Goal: Information Seeking & Learning: Learn about a topic

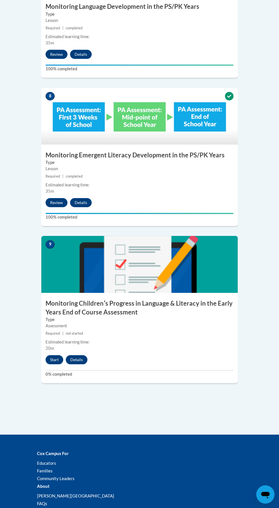
scroll to position [1274, 0]
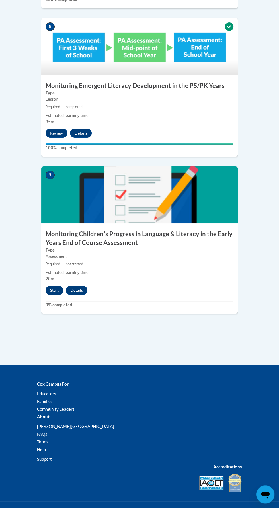
click at [56, 286] on button "Start" at bounding box center [55, 290] width 18 height 9
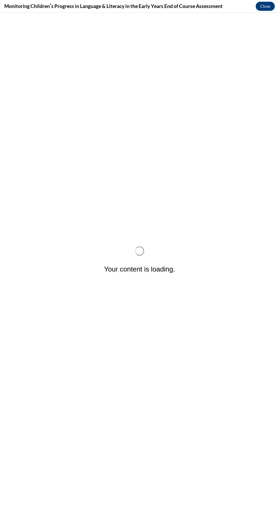
scroll to position [0, 0]
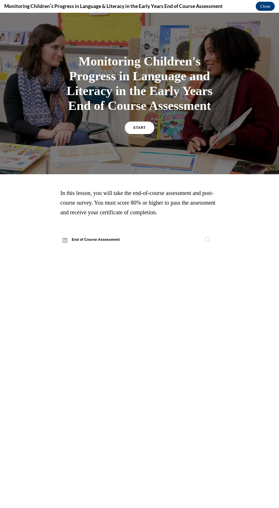
click at [128, 112] on h1 "Monitoring Children's Progress in Language and Literacy in the Early Years End …" at bounding box center [139, 83] width 150 height 59
click at [139, 127] on span "START" at bounding box center [139, 128] width 13 height 4
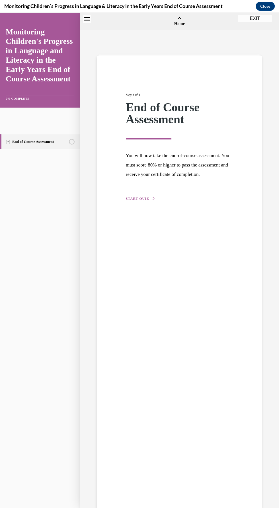
scroll to position [18, 0]
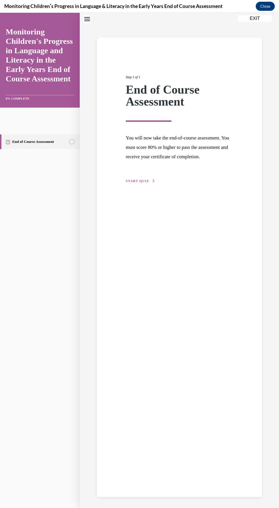
click at [140, 183] on span "START QUIZ" at bounding box center [137, 181] width 23 height 4
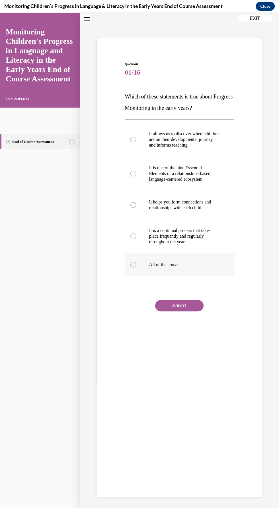
click at [171, 263] on p "All of the above" at bounding box center [184, 265] width 71 height 6
click at [136, 263] on input "All of the above" at bounding box center [133, 265] width 6 height 6
radio input "true"
click at [186, 300] on button "SUBMIT" at bounding box center [179, 305] width 48 height 11
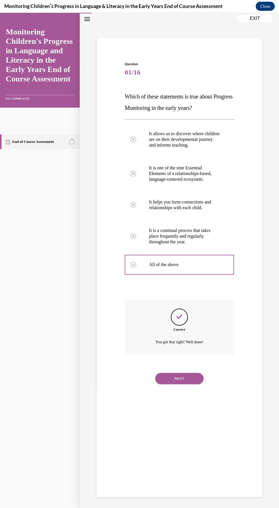
click at [186, 370] on div "NEXT" at bounding box center [179, 378] width 109 height 23
click at [188, 376] on button "NEXT" at bounding box center [179, 378] width 48 height 11
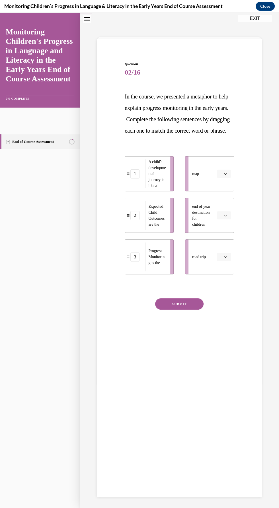
click at [226, 258] on icon "button" at bounding box center [225, 257] width 3 height 3
click at [225, 289] on div "1" at bounding box center [223, 291] width 14 height 11
click at [225, 175] on icon "button" at bounding box center [225, 173] width 3 height 3
click at [222, 220] on span "2" at bounding box center [222, 220] width 2 height 5
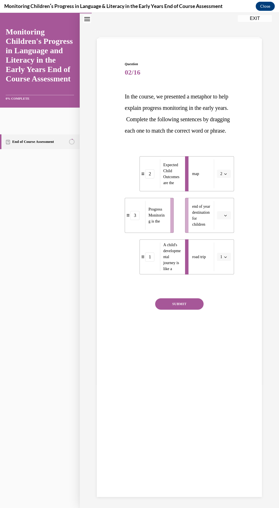
click at [225, 175] on icon "button" at bounding box center [225, 173] width 3 height 3
click at [220, 232] on span "3" at bounding box center [220, 231] width 2 height 5
click at [221, 218] on span "Please select an option" at bounding box center [221, 216] width 2 height 6
click at [222, 262] on span "2" at bounding box center [222, 262] width 2 height 5
click at [197, 310] on button "SUBMIT" at bounding box center [179, 303] width 48 height 11
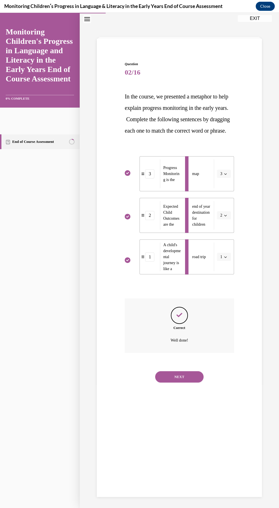
click at [183, 382] on button "NEXT" at bounding box center [179, 376] width 48 height 11
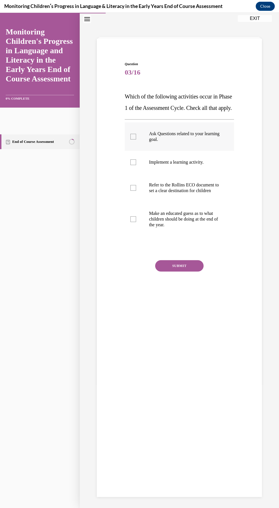
click at [132, 144] on label "Ask Questions related to your learning goal." at bounding box center [179, 136] width 109 height 28
click at [132, 139] on input "Ask Questions related to your learning goal." at bounding box center [133, 137] width 6 height 6
checkbox input "true"
click at [185, 271] on button "SUBMIT" at bounding box center [179, 265] width 48 height 11
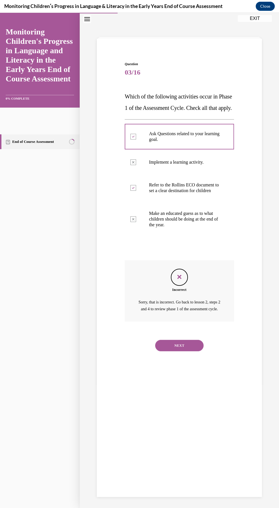
click at [191, 351] on button "NEXT" at bounding box center [179, 345] width 48 height 11
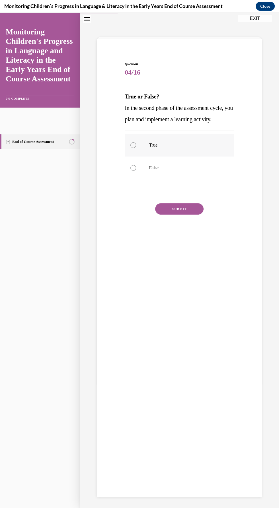
click at [136, 145] on div at bounding box center [133, 145] width 6 height 6
click at [136, 145] on input "True" at bounding box center [133, 145] width 6 height 6
radio input "true"
click at [185, 212] on button "SUBMIT" at bounding box center [179, 208] width 48 height 11
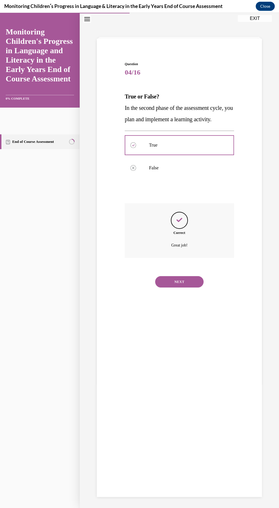
click at [191, 283] on button "NEXT" at bounding box center [179, 281] width 48 height 11
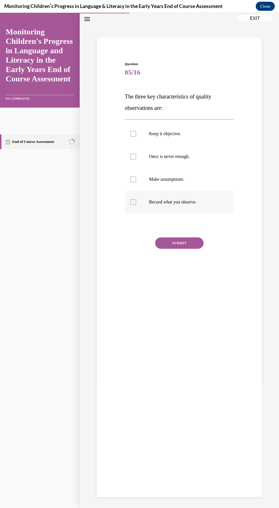
click at [134, 203] on div at bounding box center [133, 202] width 6 height 6
click at [134, 203] on input "Record what you observe." at bounding box center [133, 202] width 6 height 6
checkbox input "true"
click at [139, 156] on label "Once is never enough." at bounding box center [179, 156] width 109 height 23
click at [136, 156] on input "Once is never enough." at bounding box center [133, 157] width 6 height 6
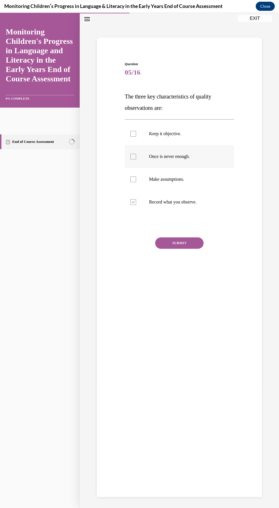
checkbox input "true"
click at [135, 137] on label "Keep it objective." at bounding box center [179, 133] width 109 height 23
click at [135, 137] on input "Keep it objective." at bounding box center [133, 134] width 6 height 6
checkbox input "true"
click at [188, 242] on button "SUBMIT" at bounding box center [179, 242] width 48 height 11
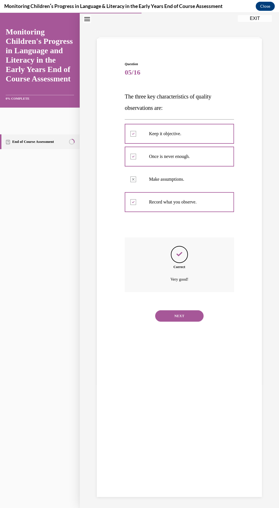
click at [179, 315] on button "NEXT" at bounding box center [179, 315] width 48 height 11
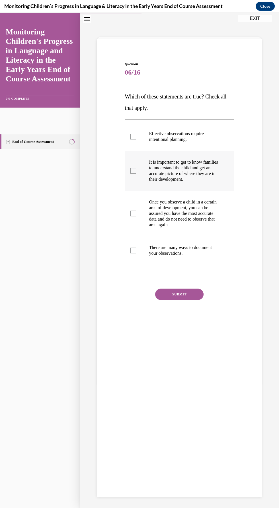
click at [184, 170] on p "It is important to get to know families to understand the child and get an accu…" at bounding box center [184, 170] width 71 height 23
click at [136, 170] on input "It is important to get to know families to understand the child and get an accu…" at bounding box center [133, 171] width 6 height 6
checkbox input "true"
click at [183, 251] on p "There are many ways to document your observations." at bounding box center [184, 250] width 71 height 11
click at [136, 251] on input "There are many ways to document your observations." at bounding box center [133, 251] width 6 height 6
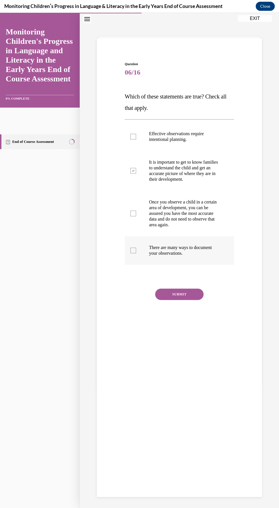
checkbox input "true"
click at [196, 221] on p "Once you observe a child in a certain area of development, you can be assured y…" at bounding box center [184, 213] width 71 height 28
click at [136, 216] on input "Once you observe a child in a certain area of development, you can be assured y…" at bounding box center [133, 214] width 6 height 6
checkbox input "true"
click at [186, 297] on button "SUBMIT" at bounding box center [179, 294] width 48 height 11
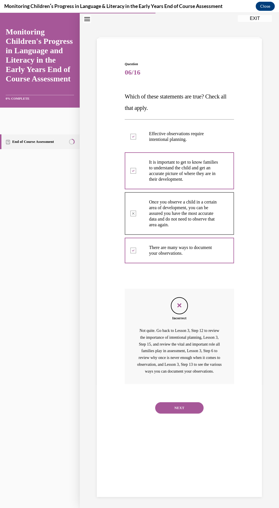
click at [190, 413] on button "NEXT" at bounding box center [179, 407] width 48 height 11
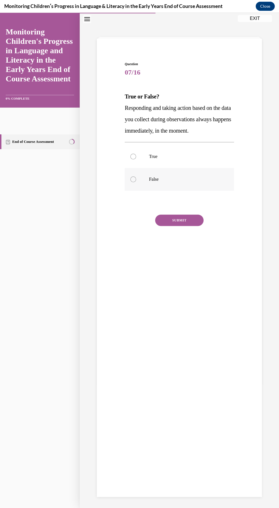
click at [133, 179] on div at bounding box center [133, 179] width 6 height 6
click at [133, 179] on input "False" at bounding box center [133, 179] width 6 height 6
radio input "true"
click at [184, 219] on button "SUBMIT" at bounding box center [179, 220] width 48 height 11
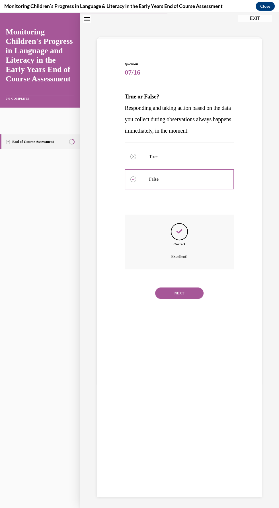
click at [189, 291] on button "NEXT" at bounding box center [179, 292] width 48 height 11
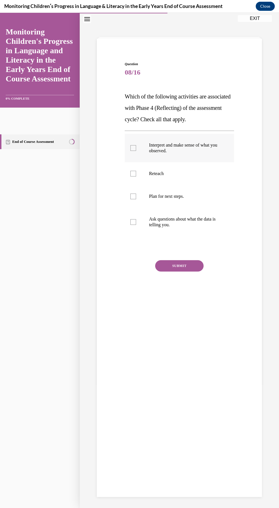
click at [175, 147] on p "Interpret and make sense of what you observed." at bounding box center [184, 147] width 71 height 11
click at [136, 147] on input "Interpret and make sense of what you observed." at bounding box center [133, 148] width 6 height 6
checkbox input "true"
click at [177, 200] on label "Plan for next steps." at bounding box center [179, 196] width 109 height 23
click at [136, 199] on input "Plan for next steps." at bounding box center [133, 197] width 6 height 6
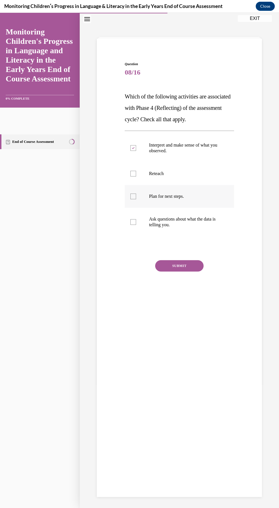
checkbox input "true"
click at [191, 265] on button "SUBMIT" at bounding box center [179, 265] width 48 height 11
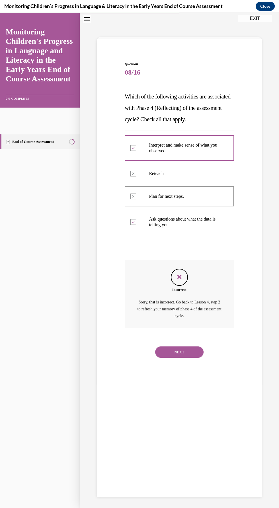
click at [183, 349] on button "NEXT" at bounding box center [179, 351] width 48 height 11
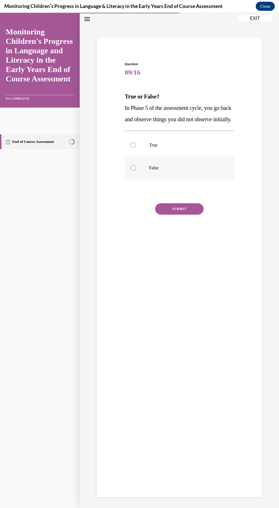
click at [135, 179] on label "False" at bounding box center [179, 168] width 109 height 23
click at [135, 171] on input "False" at bounding box center [133, 168] width 6 height 6
radio input "true"
click at [192, 215] on button "SUBMIT" at bounding box center [179, 208] width 48 height 11
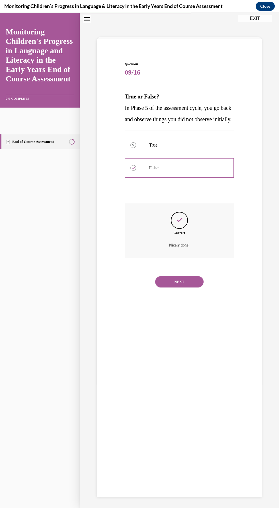
click at [193, 287] on button "NEXT" at bounding box center [179, 281] width 48 height 11
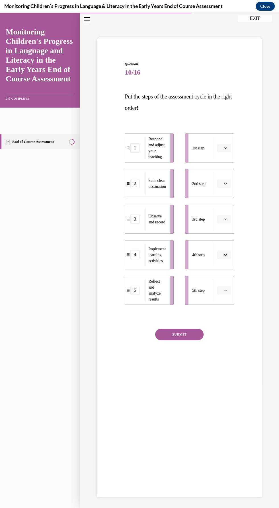
click at [226, 149] on icon "button" at bounding box center [225, 148] width 3 height 3
click at [222, 194] on span "3" at bounding box center [222, 194] width 2 height 5
click at [225, 219] on icon "button" at bounding box center [225, 219] width 3 height 3
click at [226, 244] on div "1" at bounding box center [223, 242] width 14 height 11
click at [224, 183] on icon "button" at bounding box center [225, 183] width 3 height 3
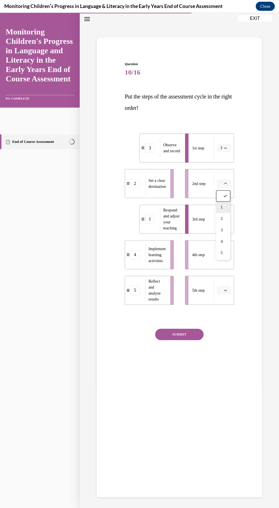
click at [224, 207] on div "1" at bounding box center [223, 207] width 14 height 11
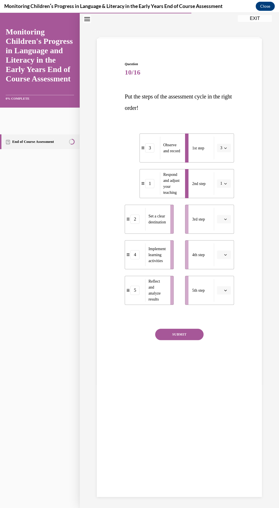
click at [223, 219] on span "button" at bounding box center [225, 219] width 4 height 4
click at [225, 254] on div "2" at bounding box center [223, 254] width 14 height 11
click at [225, 254] on icon "button" at bounding box center [225, 254] width 3 height 3
click at [222, 313] on span "4" at bounding box center [222, 312] width 2 height 5
click at [225, 289] on icon "button" at bounding box center [225, 290] width 3 height 3
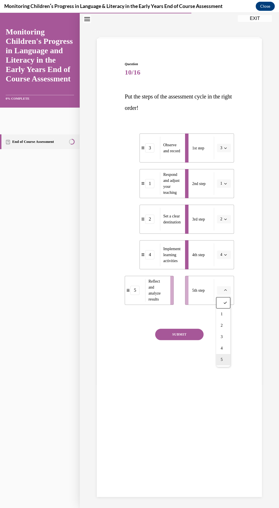
click at [224, 360] on div "5" at bounding box center [223, 359] width 14 height 11
click at [193, 334] on button "SUBMIT" at bounding box center [179, 334] width 48 height 11
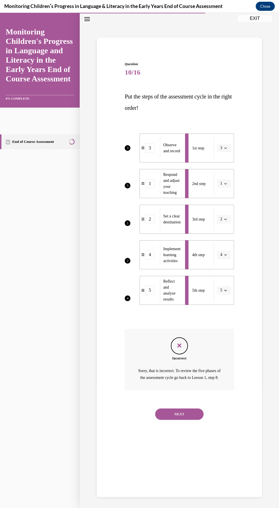
click at [180, 420] on button "NEXT" at bounding box center [179, 413] width 48 height 11
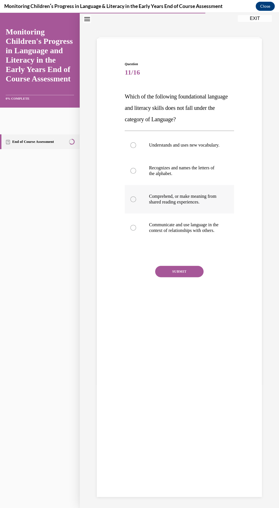
click at [133, 209] on label "Comprehend, or make meaning from shared reading experiences." at bounding box center [179, 199] width 109 height 28
click at [133, 202] on input "Comprehend, or make meaning from shared reading experiences." at bounding box center [133, 199] width 6 height 6
radio input "true"
click at [177, 277] on button "SUBMIT" at bounding box center [179, 271] width 48 height 11
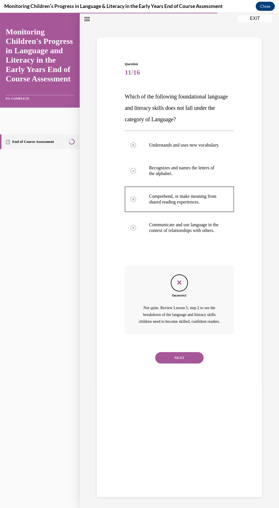
click at [189, 363] on button "NEXT" at bounding box center [179, 357] width 48 height 11
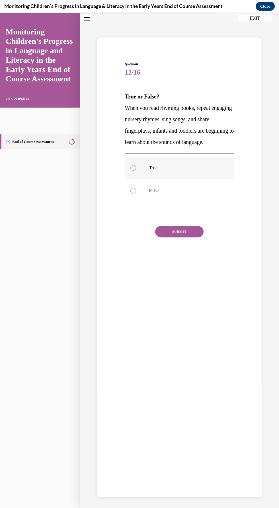
click at [134, 171] on div at bounding box center [133, 168] width 6 height 6
click at [134, 171] on input "True" at bounding box center [133, 168] width 6 height 6
radio input "true"
click at [187, 237] on button "SUBMIT" at bounding box center [179, 231] width 48 height 11
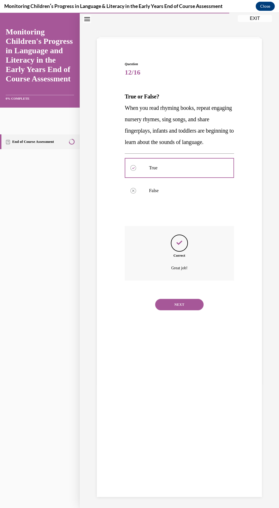
click at [187, 310] on button "NEXT" at bounding box center [179, 304] width 48 height 11
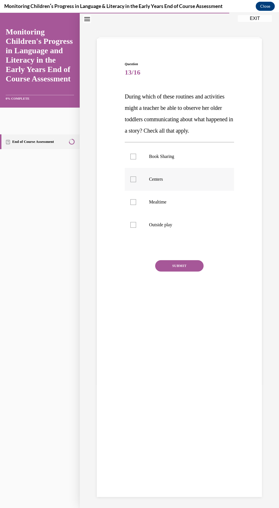
click at [130, 185] on label "Centers" at bounding box center [179, 179] width 109 height 23
click at [130, 182] on input "Centers" at bounding box center [133, 179] width 6 height 6
checkbox input "true"
click at [136, 204] on label "Mealtime" at bounding box center [179, 202] width 109 height 23
click at [136, 204] on input "Mealtime" at bounding box center [133, 202] width 6 height 6
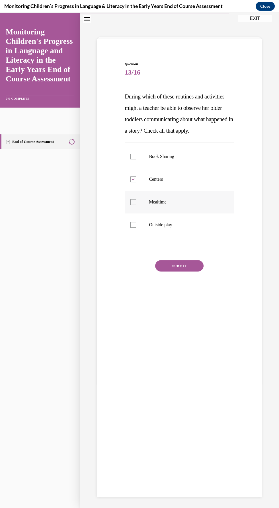
checkbox input "true"
click at [134, 228] on label "Outside play" at bounding box center [179, 224] width 109 height 23
click at [134, 228] on input "Outside play" at bounding box center [133, 225] width 6 height 6
checkbox input "true"
click at [131, 154] on div at bounding box center [133, 157] width 6 height 6
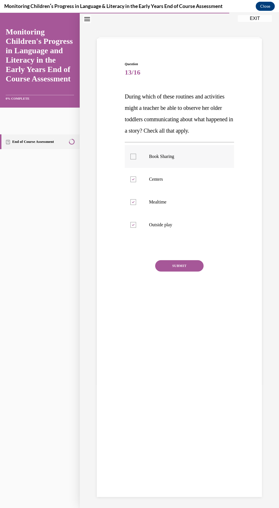
click at [131, 154] on input "Book Sharing" at bounding box center [133, 157] width 6 height 6
checkbox input "true"
click at [184, 268] on button "SUBMIT" at bounding box center [179, 265] width 48 height 11
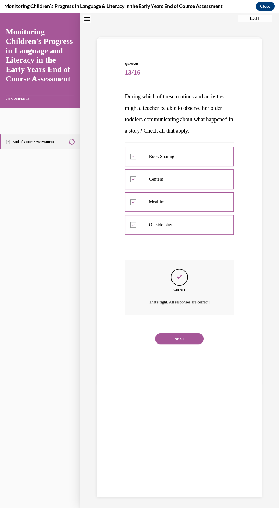
click at [187, 342] on button "NEXT" at bounding box center [179, 338] width 48 height 11
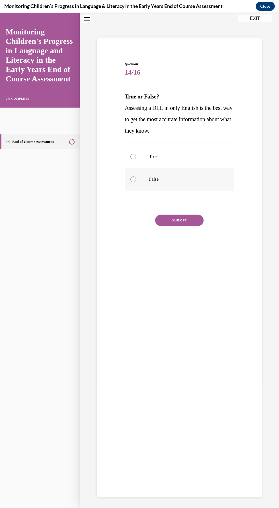
click at [133, 179] on div at bounding box center [133, 179] width 6 height 6
click at [133, 179] on input "False" at bounding box center [133, 179] width 6 height 6
radio input "true"
click at [189, 222] on button "SUBMIT" at bounding box center [179, 220] width 48 height 11
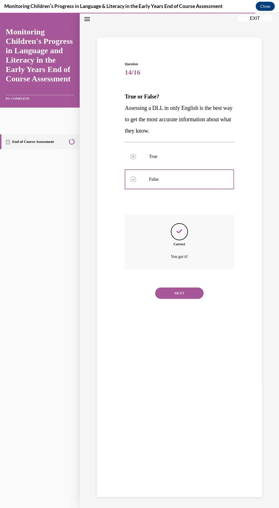
click at [178, 294] on button "NEXT" at bounding box center [179, 292] width 48 height 11
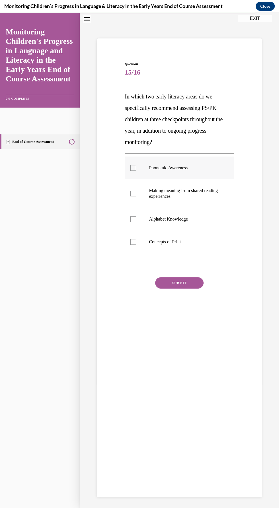
click at [179, 172] on label "Phonemic Awareness" at bounding box center [179, 168] width 109 height 23
click at [136, 171] on input "Phonemic Awareness" at bounding box center [133, 168] width 6 height 6
checkbox input "true"
click at [178, 223] on label "Alphabet Knowledge" at bounding box center [179, 219] width 109 height 23
click at [136, 222] on input "Alphabet Knowledge" at bounding box center [133, 219] width 6 height 6
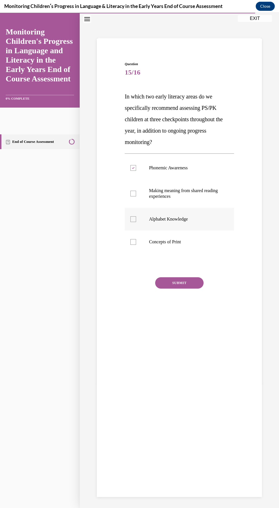
checkbox input "true"
click at [176, 246] on label "Concepts of Print" at bounding box center [179, 242] width 109 height 23
click at [136, 245] on input "Concepts of Print" at bounding box center [133, 242] width 6 height 6
checkbox input "true"
click at [197, 279] on button "SUBMIT" at bounding box center [179, 282] width 48 height 11
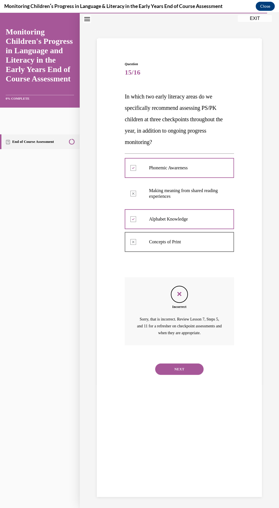
click at [184, 366] on button "NEXT" at bounding box center [179, 368] width 48 height 11
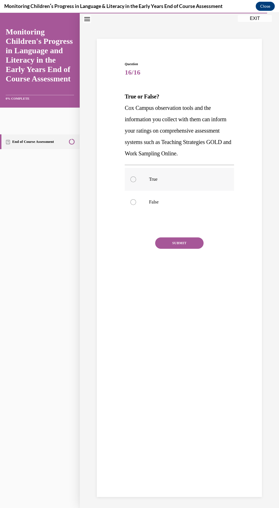
click at [132, 191] on label "True" at bounding box center [179, 179] width 109 height 23
click at [132, 182] on input "True" at bounding box center [133, 179] width 6 height 6
radio input "true"
click at [186, 249] on button "SUBMIT" at bounding box center [179, 242] width 48 height 11
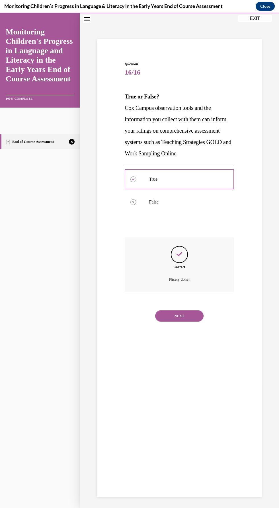
click at [179, 322] on button "NEXT" at bounding box center [179, 315] width 48 height 11
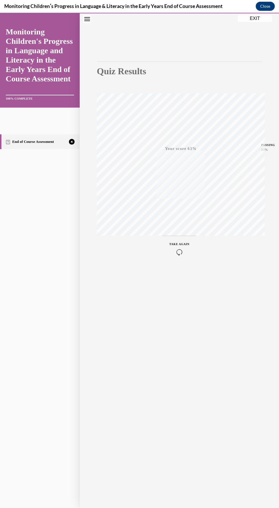
click at [176, 244] on span "TAKE AGAIN" at bounding box center [179, 243] width 20 height 3
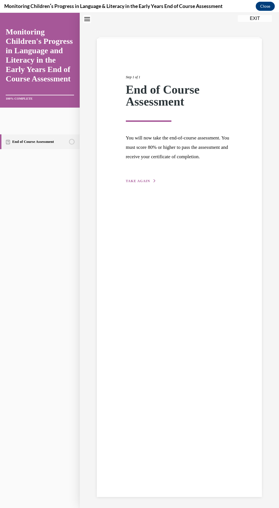
click at [136, 183] on span "TAKE AGAIN" at bounding box center [138, 181] width 24 height 4
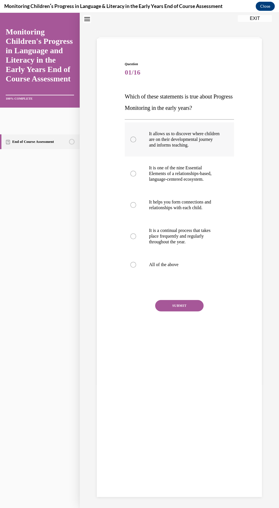
click at [198, 144] on p "It allows us to discover where children are on their developmental journey and …" at bounding box center [184, 139] width 71 height 17
click at [136, 142] on input "It allows us to discover where children are on their developmental journey and …" at bounding box center [133, 140] width 6 height 6
radio input "true"
click at [129, 271] on label "All of the above" at bounding box center [179, 264] width 109 height 23
click at [130, 268] on input "All of the above" at bounding box center [133, 265] width 6 height 6
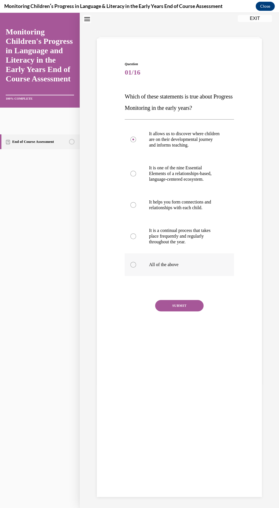
radio input "true"
click at [182, 307] on button "SUBMIT" at bounding box center [179, 305] width 48 height 11
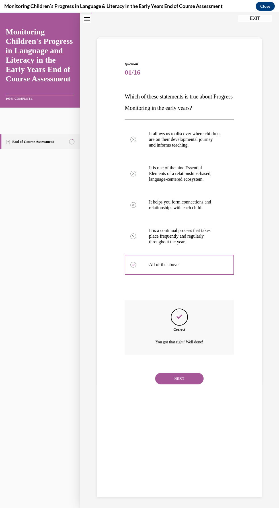
click at [183, 379] on button "NEXT" at bounding box center [179, 378] width 48 height 11
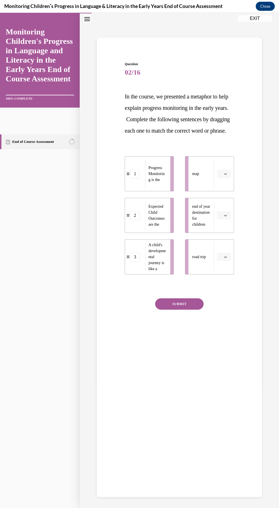
click at [221, 260] on span "Please select an option" at bounding box center [221, 257] width 2 height 6
click at [222, 314] on span "3" at bounding box center [222, 314] width 2 height 5
click at [225, 175] on icon "button" at bounding box center [225, 173] width 3 height 3
click at [224, 206] on div "1" at bounding box center [223, 208] width 14 height 11
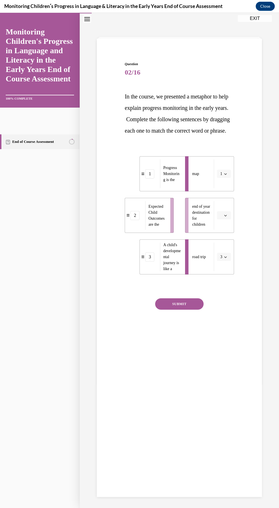
click at [222, 218] on span "Please select an option" at bounding box center [221, 216] width 2 height 6
click at [222, 262] on span "2" at bounding box center [222, 262] width 2 height 5
click at [189, 310] on button "SUBMIT" at bounding box center [179, 303] width 48 height 11
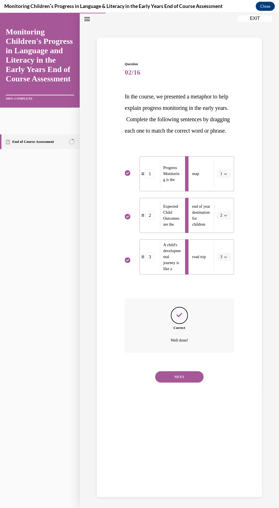
click at [179, 382] on button "NEXT" at bounding box center [179, 376] width 48 height 11
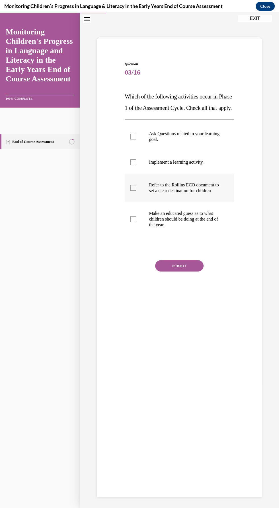
click at [196, 194] on p "Refer to the Rollins ECO document to set a clear destination for children" at bounding box center [184, 187] width 71 height 11
click at [136, 191] on input "Refer to the Rollins ECO document to set a clear destination for children" at bounding box center [133, 188] width 6 height 6
checkbox input "true"
click at [191, 142] on p "Ask Questions related to your learning goal." at bounding box center [184, 136] width 71 height 11
click at [136, 139] on input "Ask Questions related to your learning goal." at bounding box center [133, 137] width 6 height 6
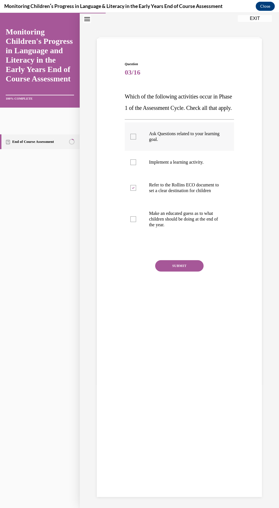
checkbox input "true"
click at [187, 271] on button "SUBMIT" at bounding box center [179, 265] width 48 height 11
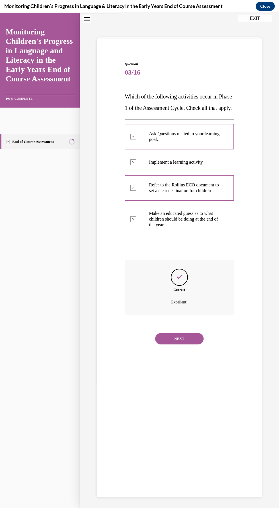
click at [186, 344] on button "NEXT" at bounding box center [179, 338] width 48 height 11
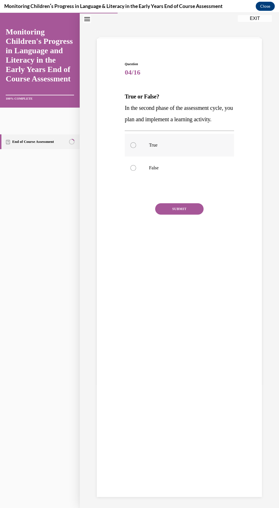
click at [131, 144] on div at bounding box center [133, 145] width 6 height 6
click at [131, 144] on input "True" at bounding box center [133, 145] width 6 height 6
radio input "true"
click at [186, 211] on button "SUBMIT" at bounding box center [179, 208] width 48 height 11
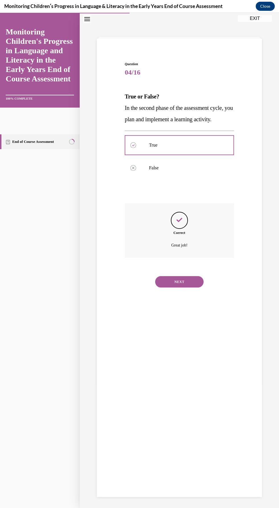
click at [184, 282] on button "NEXT" at bounding box center [179, 281] width 48 height 11
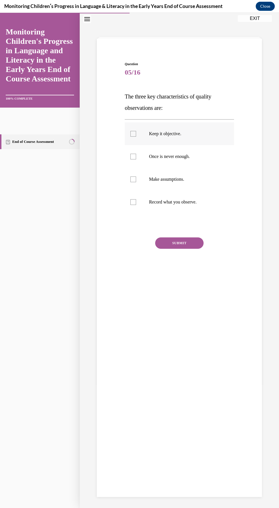
click at [175, 135] on p "Keep it objective." at bounding box center [184, 134] width 71 height 6
click at [136, 135] on input "Keep it objective." at bounding box center [133, 134] width 6 height 6
checkbox input "true"
click at [191, 203] on p "Record what you observe." at bounding box center [184, 202] width 71 height 6
click at [136, 203] on input "Record what you observe." at bounding box center [133, 202] width 6 height 6
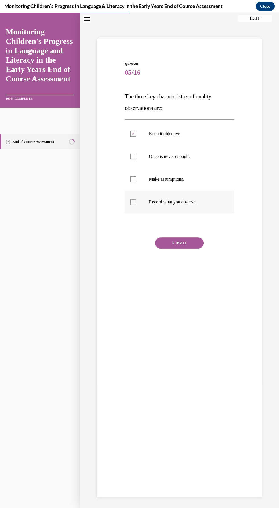
checkbox input "true"
click at [173, 158] on p "Once is never enough." at bounding box center [184, 157] width 71 height 6
click at [136, 158] on input "Once is never enough." at bounding box center [133, 157] width 6 height 6
checkbox input "true"
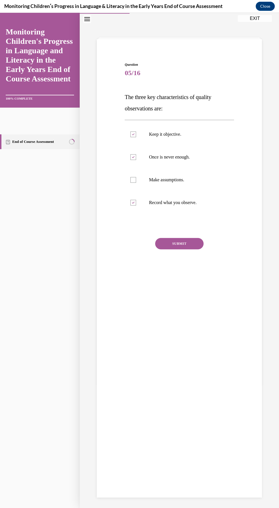
click at [186, 240] on button "SUBMIT" at bounding box center [179, 243] width 48 height 11
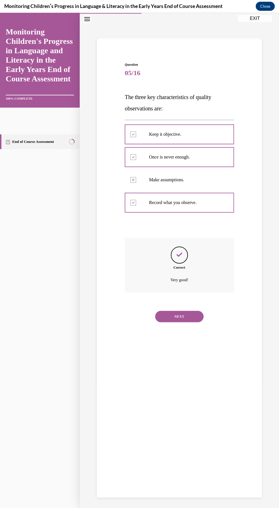
scroll to position [18, 0]
click at [185, 318] on button "NEXT" at bounding box center [179, 315] width 48 height 11
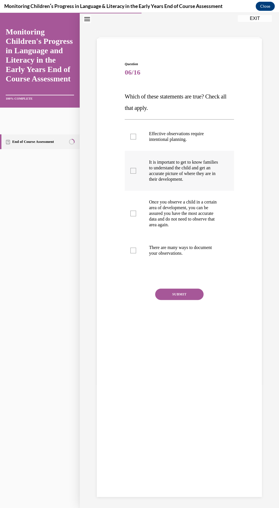
click at [184, 182] on p "It is important to get to know families to understand the child and get an accu…" at bounding box center [184, 170] width 71 height 23
click at [136, 174] on input "It is important to get to know families to understand the child and get an accu…" at bounding box center [133, 171] width 6 height 6
checkbox input "true"
click at [183, 251] on p "There are many ways to document your observations." at bounding box center [184, 250] width 71 height 11
click at [136, 251] on input "There are many ways to document your observations." at bounding box center [133, 251] width 6 height 6
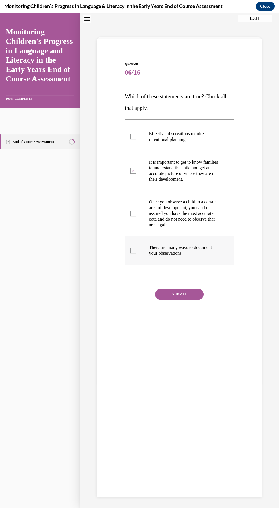
checkbox input "true"
click at [191, 213] on p "Once you observe a child in a certain area of development, you can be assured y…" at bounding box center [184, 213] width 71 height 28
click at [136, 213] on input "Once you observe a child in a certain area of development, you can be assured y…" at bounding box center [133, 214] width 6 height 6
checkbox input "true"
click at [184, 134] on p "Effective observations require intentional planning." at bounding box center [184, 136] width 71 height 11
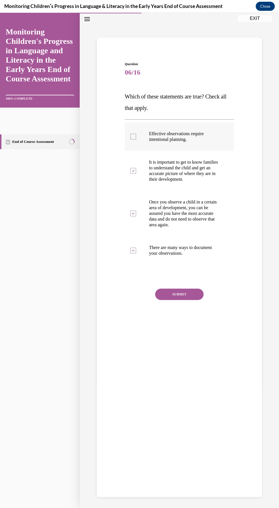
click at [136, 134] on input "Effective observations require intentional planning." at bounding box center [133, 137] width 6 height 6
checkbox input "true"
click at [188, 299] on button "SUBMIT" at bounding box center [179, 294] width 48 height 11
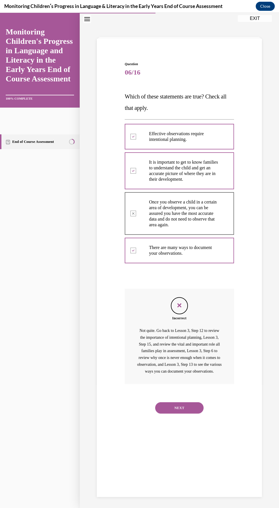
click at [189, 413] on button "NEXT" at bounding box center [179, 407] width 48 height 11
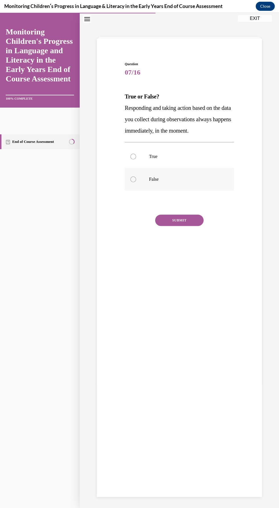
click at [125, 178] on label "False" at bounding box center [179, 179] width 109 height 23
click at [130, 178] on input "False" at bounding box center [133, 179] width 6 height 6
radio input "true"
click at [181, 215] on button "SUBMIT" at bounding box center [179, 220] width 48 height 11
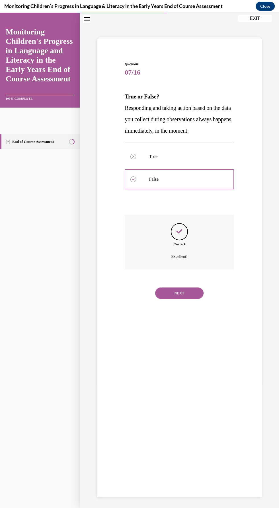
click at [188, 289] on button "NEXT" at bounding box center [179, 292] width 48 height 11
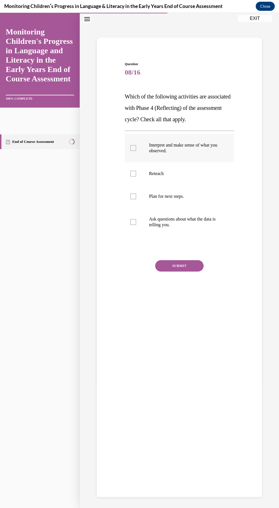
click at [189, 153] on label "Interpret and make sense of what you observed." at bounding box center [179, 148] width 109 height 28
click at [136, 151] on input "Interpret and make sense of what you observed." at bounding box center [133, 148] width 6 height 6
checkbox input "true"
click at [180, 196] on p "Plan for next steps." at bounding box center [184, 197] width 71 height 6
click at [136, 196] on input "Plan for next steps." at bounding box center [133, 197] width 6 height 6
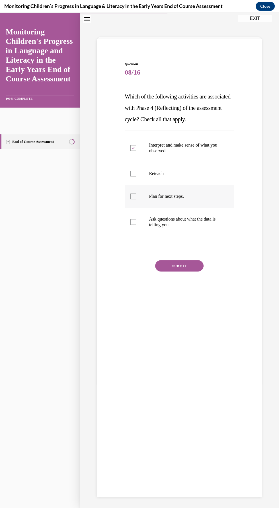
checkbox input "true"
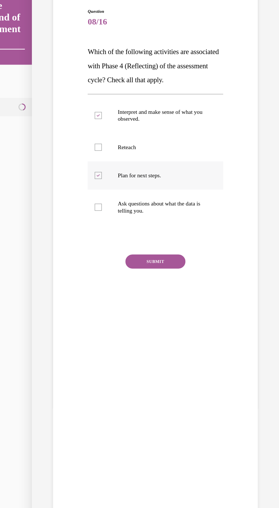
scroll to position [1274, 0]
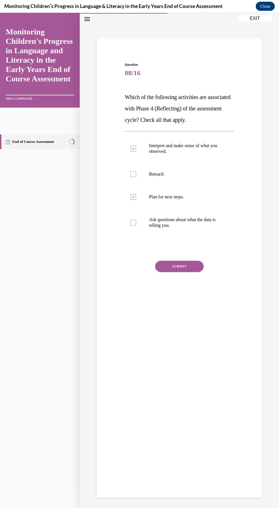
click at [185, 265] on button "SUBMIT" at bounding box center [179, 266] width 48 height 11
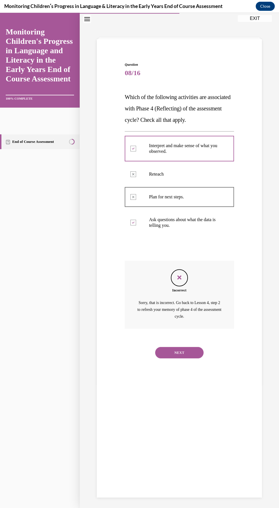
scroll to position [18, 0]
click at [189, 354] on button "NEXT" at bounding box center [179, 351] width 48 height 11
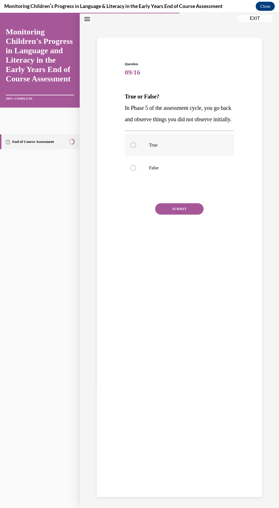
click at [133, 157] on label "True" at bounding box center [179, 145] width 109 height 23
click at [133, 148] on input "True" at bounding box center [133, 145] width 6 height 6
radio input "true"
click at [183, 215] on button "SUBMIT" at bounding box center [179, 208] width 48 height 11
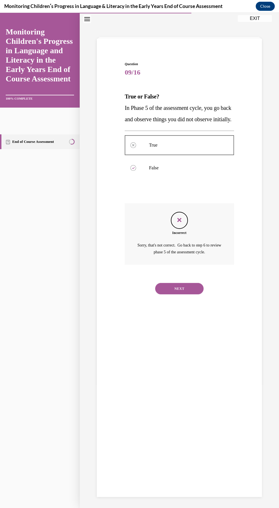
click at [189, 294] on button "NEXT" at bounding box center [179, 288] width 48 height 11
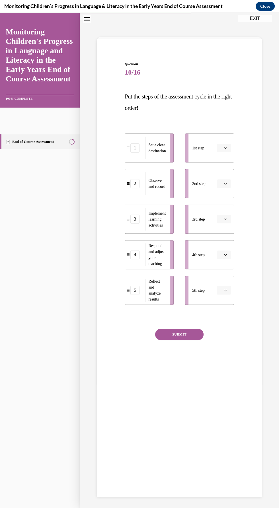
click at [225, 147] on icon "button" at bounding box center [225, 148] width 3 height 3
click at [223, 184] on span "2" at bounding box center [222, 183] width 2 height 5
click at [222, 182] on span "Please select an option" at bounding box center [221, 184] width 2 height 6
click at [222, 207] on span "1" at bounding box center [222, 207] width 2 height 5
click at [225, 219] on icon "button" at bounding box center [225, 219] width 3 height 3
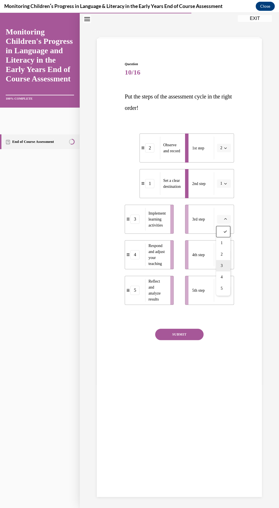
click at [222, 265] on span "3" at bounding box center [222, 266] width 2 height 5
click at [225, 254] on icon "button" at bounding box center [225, 254] width 3 height 3
click at [222, 311] on span "4" at bounding box center [222, 312] width 2 height 5
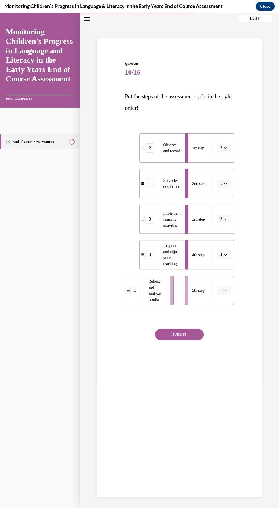
click at [220, 290] on span "Please select an option" at bounding box center [221, 290] width 2 height 6
click at [225, 361] on div "5" at bounding box center [223, 359] width 14 height 11
click at [190, 332] on button "SUBMIT" at bounding box center [179, 334] width 48 height 11
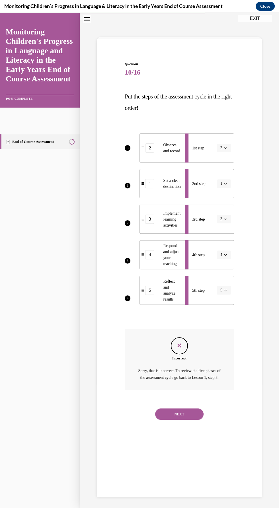
click at [195, 420] on button "NEXT" at bounding box center [179, 413] width 48 height 11
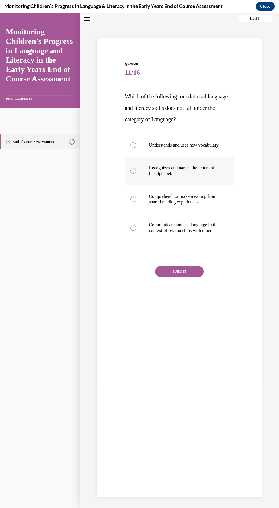
click at [188, 176] on p "Recognizes and names the letters of the alphabet." at bounding box center [184, 170] width 71 height 11
click at [136, 174] on input "Recognizes and names the letters of the alphabet." at bounding box center [133, 171] width 6 height 6
radio input "true"
click at [199, 205] on p "Comprehend, or make meaning from shared reading experiences." at bounding box center [184, 199] width 71 height 11
click at [136, 202] on input "Comprehend, or make meaning from shared reading experiences." at bounding box center [133, 199] width 6 height 6
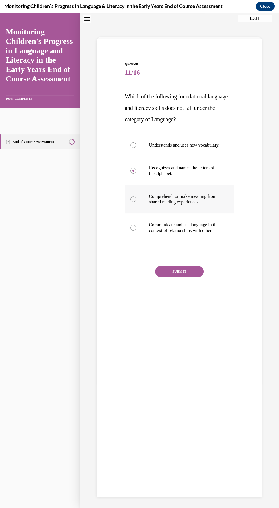
radio input "true"
click at [177, 146] on p "Understands and uses new vocabulary." at bounding box center [184, 145] width 71 height 6
click at [136, 146] on input "Understands and uses new vocabulary." at bounding box center [133, 145] width 6 height 6
radio input "true"
click at [190, 175] on p "Recognizes and names the letters of the alphabet." at bounding box center [184, 170] width 71 height 11
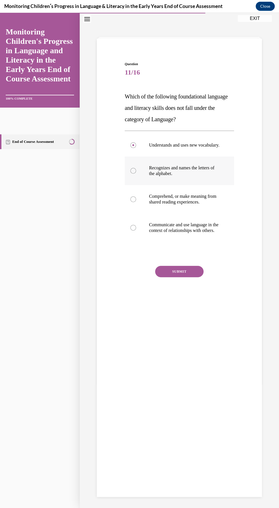
click at [136, 174] on input "Recognizes and names the letters of the alphabet." at bounding box center [133, 171] width 6 height 6
radio input "true"
click at [187, 277] on button "SUBMIT" at bounding box center [179, 271] width 48 height 11
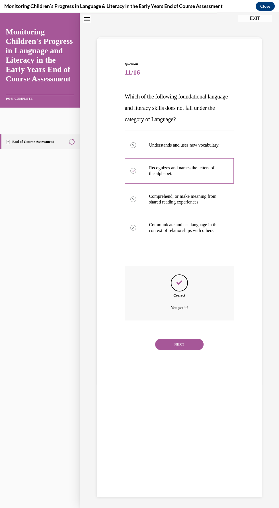
click at [189, 350] on button "NEXT" at bounding box center [179, 344] width 48 height 11
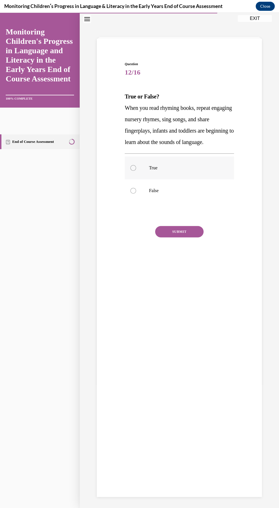
click at [133, 171] on div at bounding box center [133, 168] width 6 height 6
click at [133, 171] on input "True" at bounding box center [133, 168] width 6 height 6
radio input "true"
click at [186, 237] on button "SUBMIT" at bounding box center [179, 231] width 48 height 11
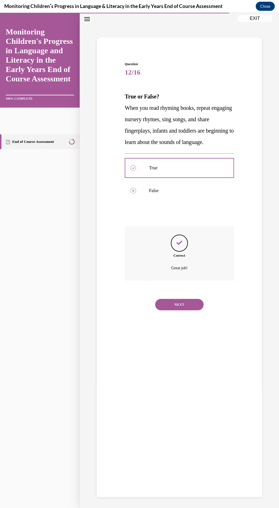
click at [184, 310] on button "NEXT" at bounding box center [179, 304] width 48 height 11
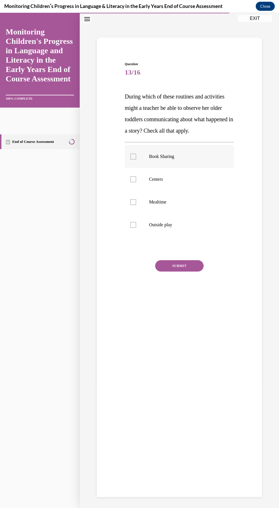
click at [133, 160] on label "Book Sharing" at bounding box center [179, 156] width 109 height 23
click at [133, 159] on input "Book Sharing" at bounding box center [133, 157] width 6 height 6
checkbox input "true"
click at [133, 175] on label "Centers" at bounding box center [179, 179] width 109 height 23
click at [133, 176] on input "Centers" at bounding box center [133, 179] width 6 height 6
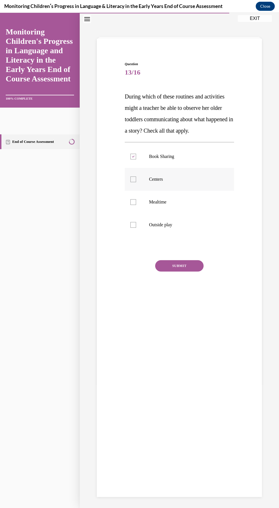
checkbox input "true"
click at [136, 199] on div at bounding box center [133, 202] width 6 height 6
click at [136, 199] on input "Mealtime" at bounding box center [133, 202] width 6 height 6
checkbox input "true"
click at [134, 225] on div at bounding box center [133, 225] width 6 height 6
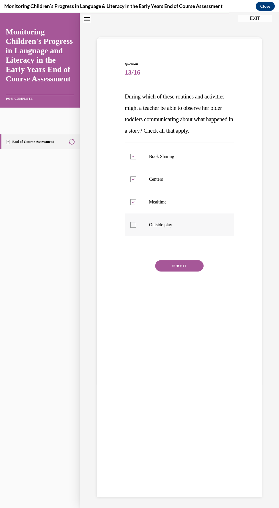
click at [134, 225] on input "Outside play" at bounding box center [133, 225] width 6 height 6
checkbox input "true"
click at [190, 260] on button "SUBMIT" at bounding box center [179, 265] width 48 height 11
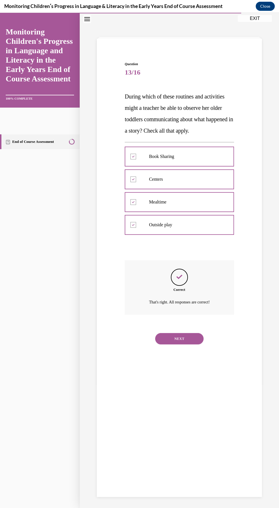
click at [186, 339] on button "NEXT" at bounding box center [179, 338] width 48 height 11
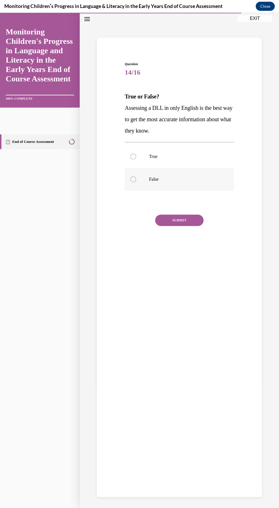
click at [128, 183] on label "False" at bounding box center [179, 179] width 109 height 23
click at [130, 182] on input "False" at bounding box center [133, 179] width 6 height 6
radio input "true"
click at [178, 220] on button "SUBMIT" at bounding box center [179, 220] width 48 height 11
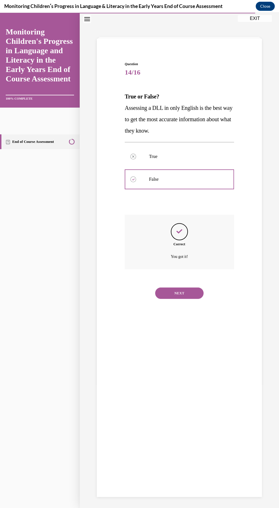
click at [171, 297] on button "NEXT" at bounding box center [179, 292] width 48 height 11
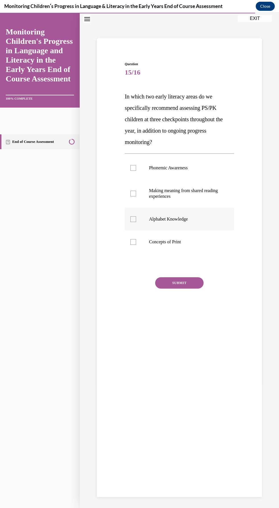
click at [133, 222] on label "Alphabet Knowledge" at bounding box center [179, 219] width 109 height 23
click at [133, 222] on input "Alphabet Knowledge" at bounding box center [133, 219] width 6 height 6
checkbox input "true"
click at [128, 168] on label "Phonemic Awareness" at bounding box center [179, 168] width 109 height 23
click at [130, 168] on input "Phonemic Awareness" at bounding box center [133, 168] width 6 height 6
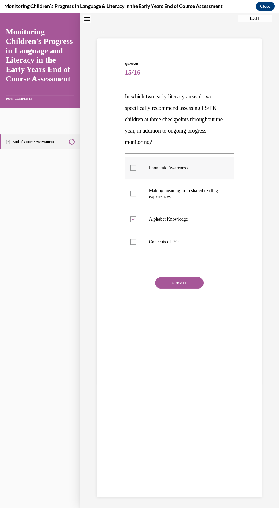
checkbox input "true"
click at [175, 277] on button "SUBMIT" at bounding box center [179, 282] width 48 height 11
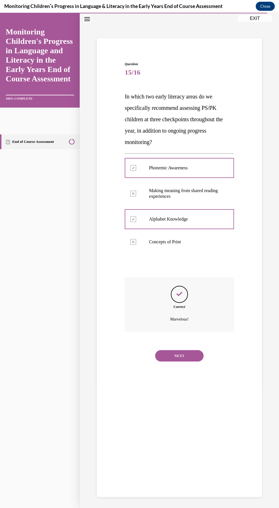
click at [173, 353] on button "NEXT" at bounding box center [179, 355] width 48 height 11
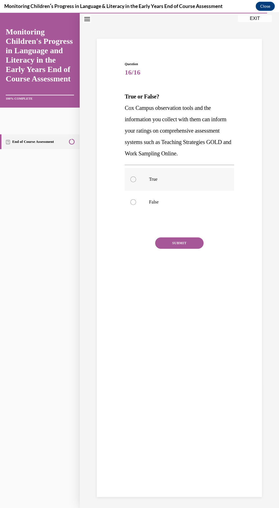
click at [131, 191] on label "True" at bounding box center [179, 179] width 109 height 23
click at [131, 182] on input "True" at bounding box center [133, 179] width 6 height 6
radio input "true"
click at [181, 249] on button "SUBMIT" at bounding box center [179, 242] width 48 height 11
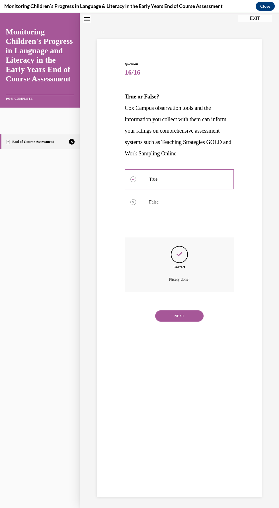
click at [169, 322] on button "NEXT" at bounding box center [179, 315] width 48 height 11
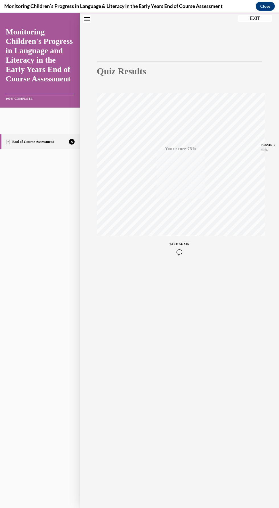
click at [181, 250] on icon "button" at bounding box center [179, 252] width 20 height 6
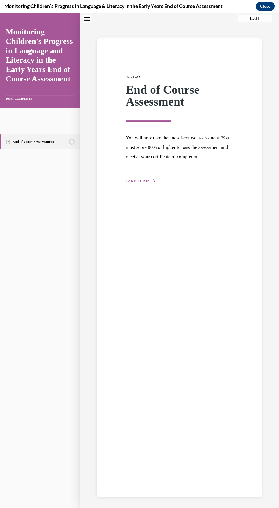
click at [137, 183] on span "TAKE AGAIN" at bounding box center [138, 181] width 24 height 4
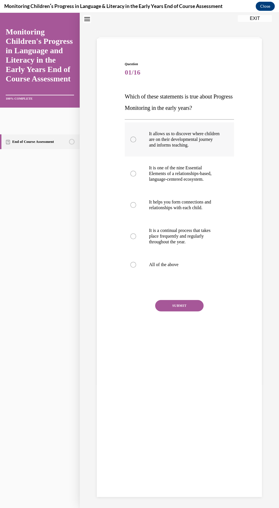
click at [195, 143] on p "It allows us to discover where children are on their developmental journey and …" at bounding box center [184, 139] width 71 height 17
click at [136, 142] on input "It allows us to discover where children are on their developmental journey and …" at bounding box center [133, 140] width 6 height 6
radio input "true"
click at [137, 266] on label "All of the above" at bounding box center [179, 264] width 109 height 23
click at [136, 266] on input "All of the above" at bounding box center [133, 265] width 6 height 6
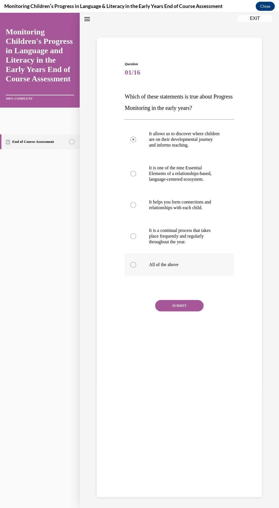
radio input "true"
click at [187, 307] on button "SUBMIT" at bounding box center [179, 305] width 48 height 11
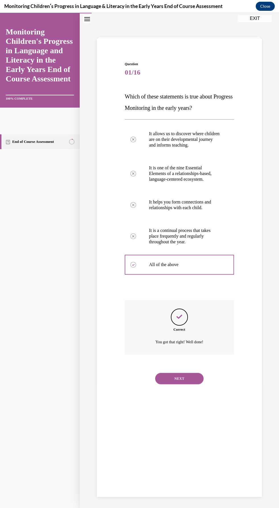
click at [189, 377] on button "NEXT" at bounding box center [179, 378] width 48 height 11
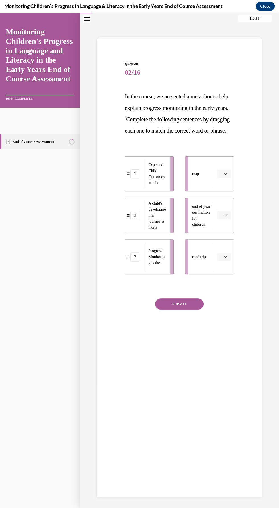
click at [223, 259] on span "button" at bounding box center [225, 257] width 4 height 4
click at [224, 303] on div "2" at bounding box center [223, 303] width 14 height 11
click at [221, 177] on span "Please select an option" at bounding box center [221, 174] width 2 height 6
click at [223, 231] on span "3" at bounding box center [222, 231] width 2 height 5
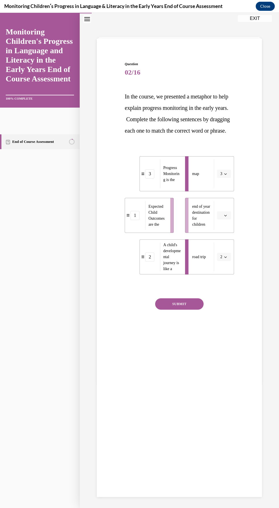
click at [226, 217] on icon "button" at bounding box center [225, 215] width 3 height 3
click at [225, 245] on div "1" at bounding box center [223, 250] width 14 height 11
click at [188, 310] on button "SUBMIT" at bounding box center [179, 303] width 48 height 11
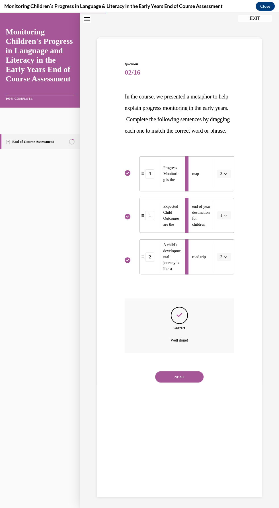
click at [188, 382] on button "NEXT" at bounding box center [179, 376] width 48 height 11
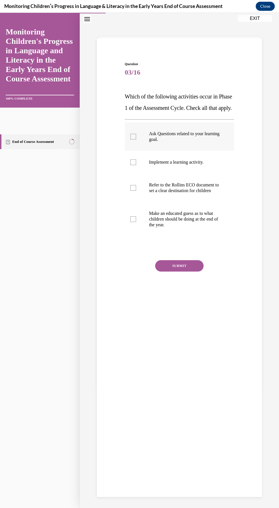
click at [191, 142] on p "Ask Questions related to your learning goal." at bounding box center [184, 136] width 71 height 11
click at [136, 139] on input "Ask Questions related to your learning goal." at bounding box center [133, 137] width 6 height 6
checkbox input "true"
click at [193, 194] on p "Refer to the Rollins ECO document to set a clear destination for children" at bounding box center [184, 187] width 71 height 11
click at [136, 191] on input "Refer to the Rollins ECO document to set a clear destination for children" at bounding box center [133, 188] width 6 height 6
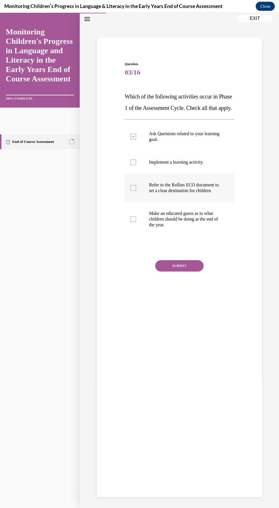
checkbox input "true"
click at [189, 271] on button "SUBMIT" at bounding box center [179, 265] width 48 height 11
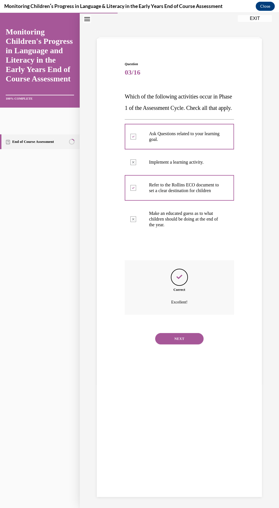
click at [186, 344] on button "NEXT" at bounding box center [179, 338] width 48 height 11
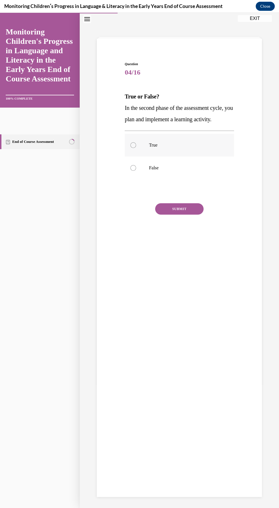
click at [131, 145] on div at bounding box center [133, 145] width 6 height 6
click at [131, 145] on input "True" at bounding box center [133, 145] width 6 height 6
radio input "true"
click at [186, 207] on button "SUBMIT" at bounding box center [179, 208] width 48 height 11
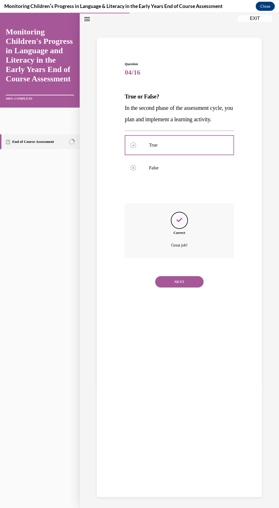
click at [184, 285] on button "NEXT" at bounding box center [179, 281] width 48 height 11
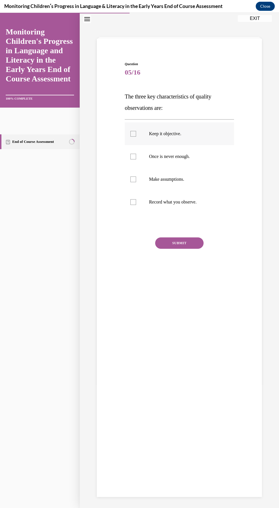
click at [137, 137] on label "Keep it objective." at bounding box center [179, 133] width 109 height 23
click at [136, 137] on input "Keep it objective." at bounding box center [133, 134] width 6 height 6
checkbox input "true"
click at [134, 180] on div at bounding box center [133, 179] width 6 height 6
click at [134, 180] on input "Make assumptions." at bounding box center [133, 179] width 6 height 6
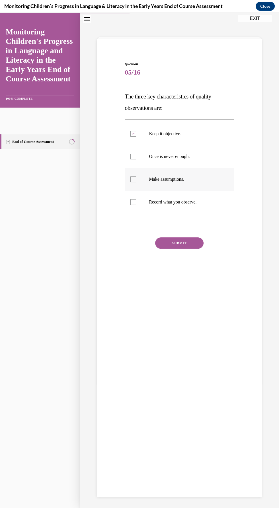
checkbox input "true"
click at [131, 203] on div at bounding box center [133, 202] width 6 height 6
click at [131, 203] on input "Record what you observe." at bounding box center [133, 202] width 6 height 6
checkbox input "true"
click at [133, 180] on icon at bounding box center [133, 179] width 3 height 2
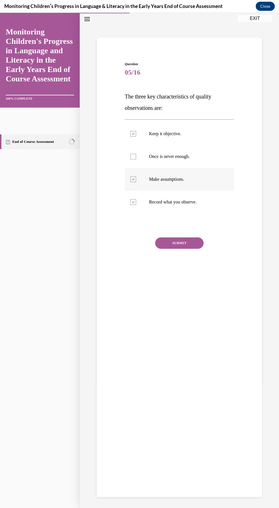
click at [133, 180] on input "Make assumptions." at bounding box center [133, 179] width 6 height 6
checkbox input "false"
click at [137, 158] on label "Once is never enough." at bounding box center [179, 156] width 109 height 23
click at [136, 158] on input "Once is never enough." at bounding box center [133, 157] width 6 height 6
checkbox input "true"
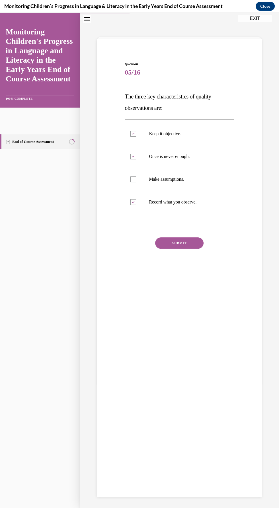
click at [188, 237] on button "SUBMIT" at bounding box center [179, 242] width 48 height 11
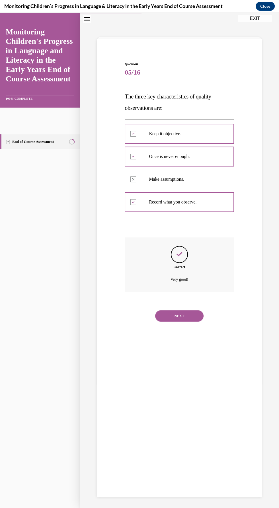
click at [186, 313] on button "NEXT" at bounding box center [179, 315] width 48 height 11
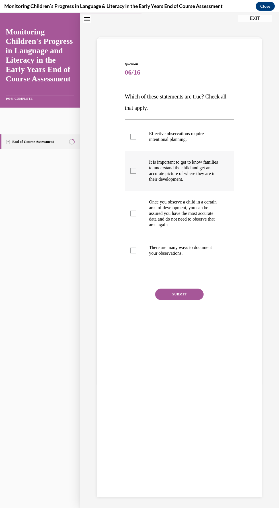
click at [185, 172] on p "It is important to get to know families to understand the child and get an accu…" at bounding box center [184, 170] width 71 height 23
click at [136, 172] on input "It is important to get to know families to understand the child and get an accu…" at bounding box center [133, 171] width 6 height 6
checkbox input "true"
click at [187, 251] on p "There are many ways to document your observations." at bounding box center [184, 250] width 71 height 11
click at [136, 251] on input "There are many ways to document your observations." at bounding box center [133, 251] width 6 height 6
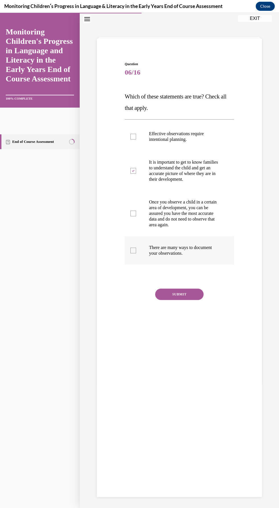
checkbox input "true"
click at [188, 138] on p "Effective observations require intentional planning." at bounding box center [184, 136] width 71 height 11
click at [136, 138] on input "Effective observations require intentional planning." at bounding box center [133, 137] width 6 height 6
checkbox input "true"
click at [188, 297] on button "SUBMIT" at bounding box center [179, 294] width 48 height 11
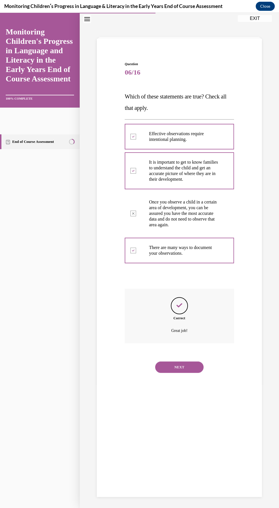
click at [187, 372] on button "NEXT" at bounding box center [179, 366] width 48 height 11
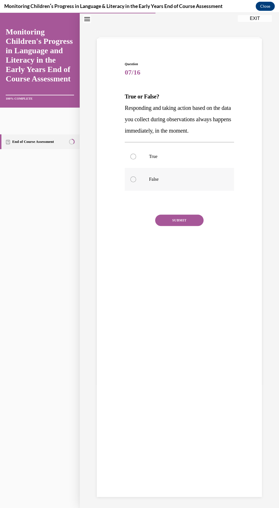
click at [137, 181] on label "False" at bounding box center [179, 179] width 109 height 23
click at [136, 181] on input "False" at bounding box center [133, 179] width 6 height 6
radio input "true"
click at [187, 224] on button "SUBMIT" at bounding box center [179, 220] width 48 height 11
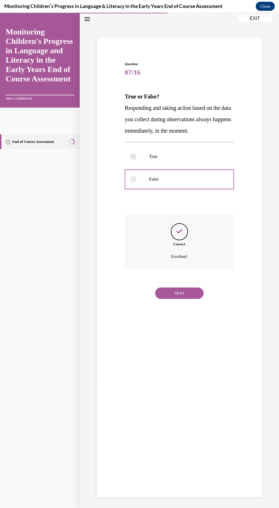
click at [188, 291] on button "NEXT" at bounding box center [179, 292] width 48 height 11
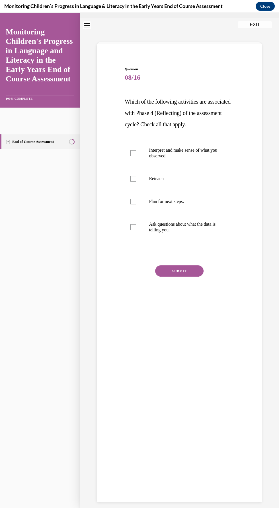
scroll to position [9, 0]
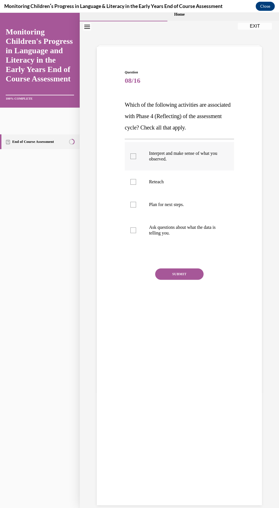
click at [172, 154] on p "Interpret and make sense of what you observed." at bounding box center [184, 156] width 71 height 11
click at [136, 154] on input "Interpret and make sense of what you observed." at bounding box center [133, 156] width 6 height 6
checkbox input "true"
click at [176, 205] on p "Plan for next steps." at bounding box center [184, 205] width 71 height 6
click at [136, 205] on input "Plan for next steps." at bounding box center [133, 205] width 6 height 6
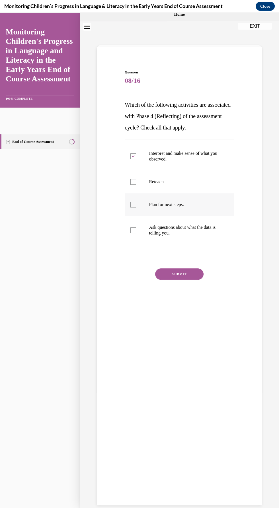
checkbox input "true"
click at [191, 270] on button "SUBMIT" at bounding box center [179, 273] width 48 height 11
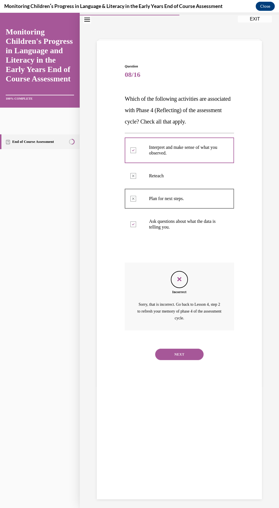
scroll to position [18, 0]
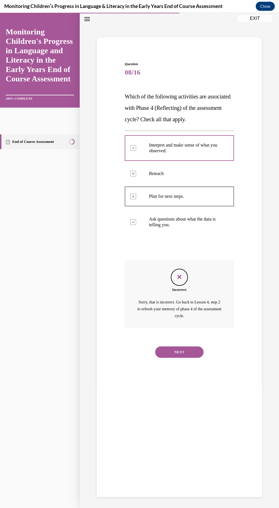
click at [188, 351] on button "NEXT" at bounding box center [179, 351] width 48 height 11
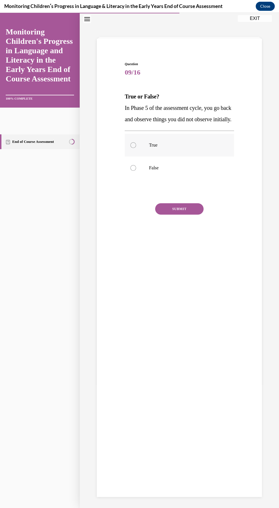
click at [139, 156] on label "True" at bounding box center [179, 145] width 109 height 23
click at [136, 148] on input "True" at bounding box center [133, 145] width 6 height 6
radio input "true"
click at [138, 178] on label "False" at bounding box center [179, 168] width 109 height 23
click at [136, 171] on input "False" at bounding box center [133, 168] width 6 height 6
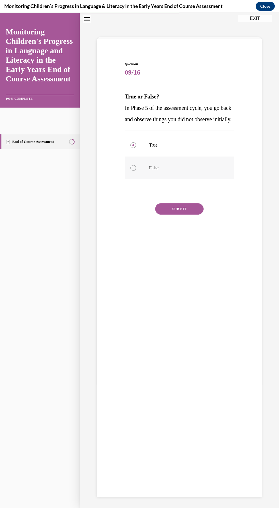
radio input "true"
click at [189, 215] on button "SUBMIT" at bounding box center [179, 208] width 48 height 11
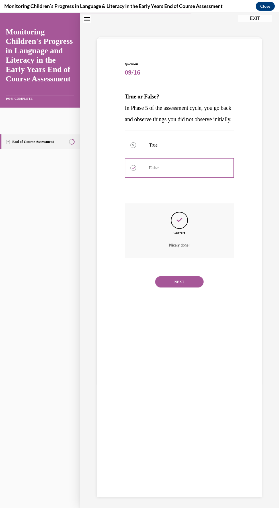
click at [191, 287] on button "NEXT" at bounding box center [179, 281] width 48 height 11
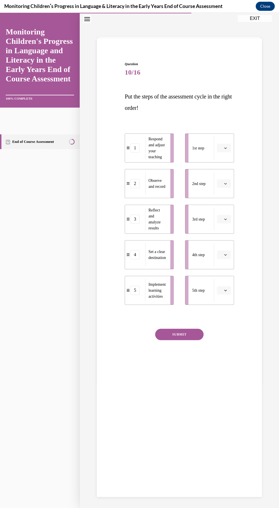
click at [225, 147] on icon "button" at bounding box center [225, 148] width 3 height 3
click at [222, 207] on span "4" at bounding box center [222, 206] width 2 height 5
click at [221, 183] on span "Please select an option" at bounding box center [221, 184] width 2 height 6
click at [221, 218] on span "2" at bounding box center [222, 219] width 2 height 5
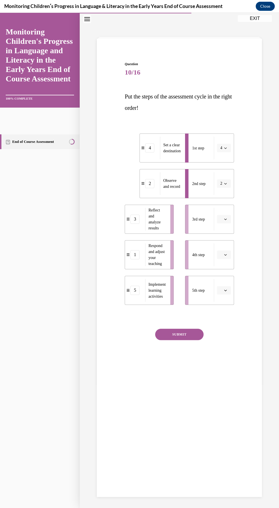
click at [226, 288] on span "button" at bounding box center [225, 290] width 4 height 4
click at [220, 360] on div "5" at bounding box center [223, 359] width 14 height 11
click at [223, 221] on span "button" at bounding box center [225, 219] width 4 height 4
click at [223, 289] on span "5" at bounding box center [222, 288] width 2 height 5
click at [225, 254] on icon "button" at bounding box center [225, 254] width 3 height 3
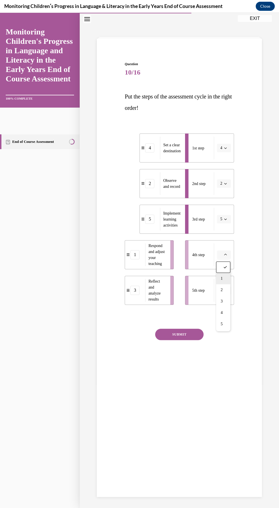
click at [224, 277] on div "1" at bounding box center [223, 278] width 14 height 11
click at [224, 290] on icon "button" at bounding box center [225, 290] width 3 height 3
click at [220, 338] on div "3" at bounding box center [223, 336] width 14 height 11
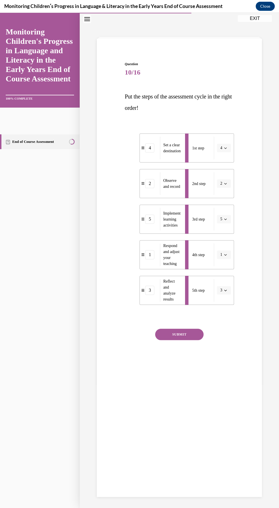
click at [189, 332] on button "SUBMIT" at bounding box center [179, 334] width 48 height 11
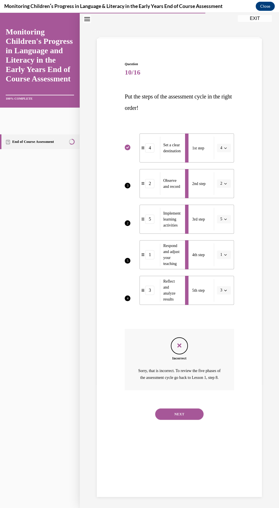
click at [187, 420] on button "NEXT" at bounding box center [179, 413] width 48 height 11
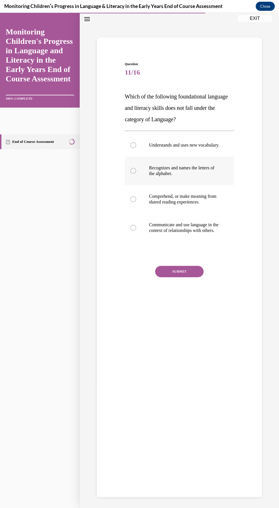
click at [184, 176] on p "Recognizes and names the letters of the alphabet." at bounding box center [184, 170] width 71 height 11
click at [136, 174] on input "Recognizes and names the letters of the alphabet." at bounding box center [133, 171] width 6 height 6
radio input "true"
click at [186, 144] on p "Understands and uses new vocabulary." at bounding box center [184, 145] width 71 height 6
click at [136, 144] on input "Understands and uses new vocabulary." at bounding box center [133, 145] width 6 height 6
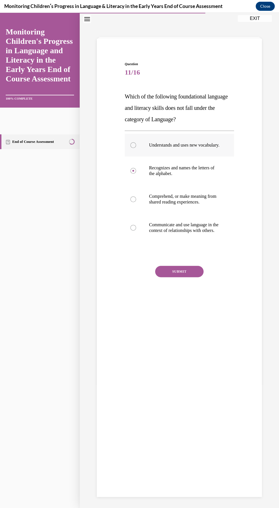
radio input "true"
click at [201, 173] on p "Recognizes and names the letters of the alphabet." at bounding box center [184, 170] width 71 height 11
click at [136, 173] on input "Recognizes and names the letters of the alphabet." at bounding box center [133, 171] width 6 height 6
radio input "true"
click at [190, 277] on button "SUBMIT" at bounding box center [179, 271] width 48 height 11
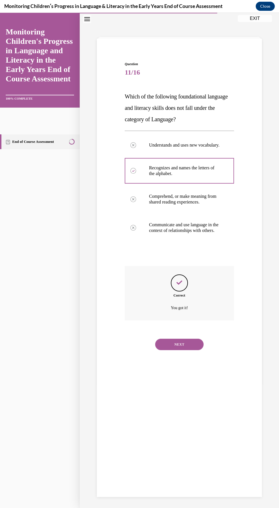
click at [186, 350] on button "NEXT" at bounding box center [179, 344] width 48 height 11
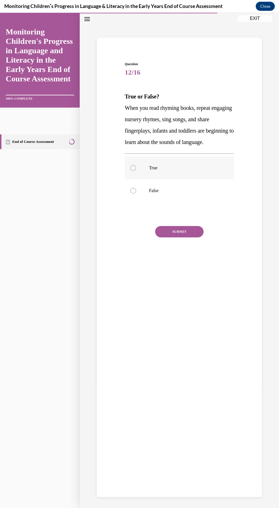
click at [133, 171] on div at bounding box center [133, 168] width 6 height 6
click at [133, 171] on input "True" at bounding box center [133, 168] width 6 height 6
radio input "true"
click at [189, 237] on button "SUBMIT" at bounding box center [179, 231] width 48 height 11
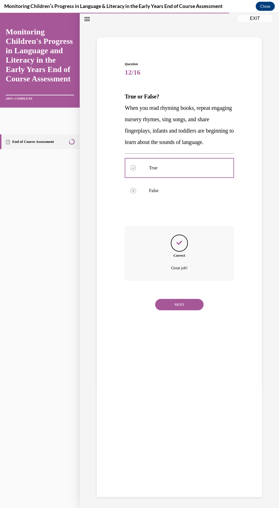
click at [183, 310] on button "NEXT" at bounding box center [179, 304] width 48 height 11
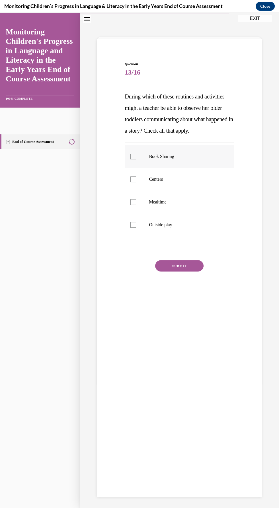
click at [132, 156] on div at bounding box center [133, 157] width 6 height 6
click at [132, 156] on input "Book Sharing" at bounding box center [133, 157] width 6 height 6
checkbox input "true"
click at [133, 181] on div at bounding box center [133, 179] width 6 height 6
click at [133, 181] on input "Centers" at bounding box center [133, 179] width 6 height 6
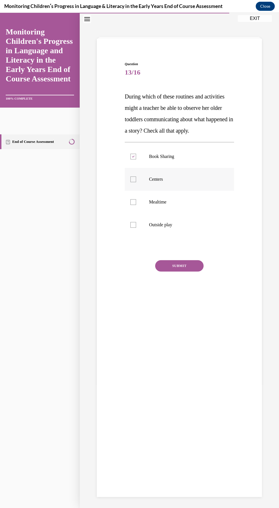
checkbox input "true"
click at [132, 205] on label "Mealtime" at bounding box center [179, 202] width 109 height 23
click at [132, 205] on input "Mealtime" at bounding box center [133, 202] width 6 height 6
checkbox input "true"
click at [133, 224] on div at bounding box center [133, 225] width 6 height 6
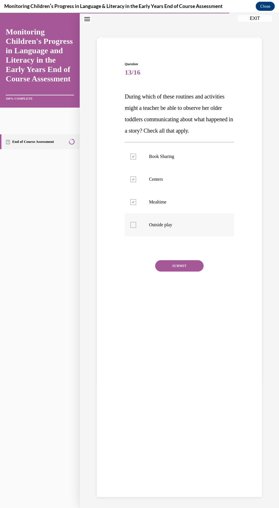
click at [133, 224] on input "Outside play" at bounding box center [133, 225] width 6 height 6
checkbox input "true"
click at [188, 263] on button "SUBMIT" at bounding box center [179, 265] width 48 height 11
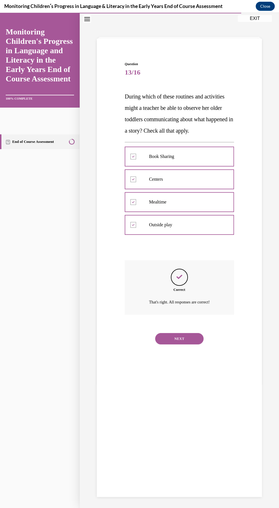
click at [190, 338] on button "NEXT" at bounding box center [179, 338] width 48 height 11
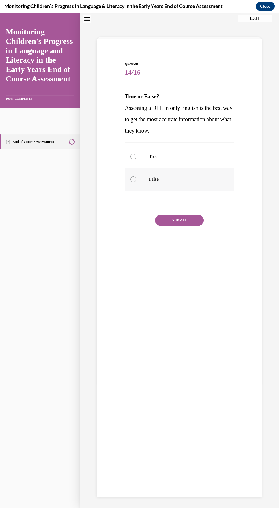
click at [136, 180] on div at bounding box center [133, 179] width 6 height 6
click at [136, 180] on input "False" at bounding box center [133, 179] width 6 height 6
radio input "true"
click at [187, 217] on button "SUBMIT" at bounding box center [179, 220] width 48 height 11
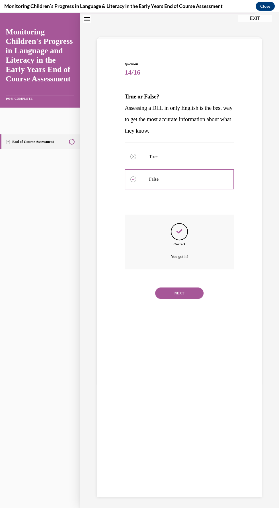
click at [190, 292] on button "NEXT" at bounding box center [179, 292] width 48 height 11
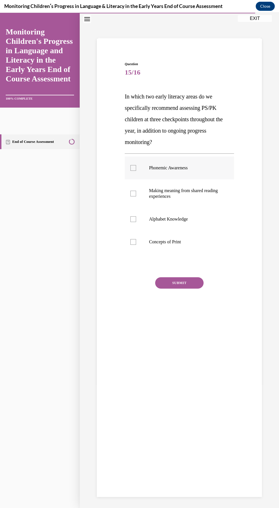
click at [182, 168] on p "Phonemic Awareness" at bounding box center [184, 168] width 71 height 6
click at [136, 168] on input "Phonemic Awareness" at bounding box center [133, 168] width 6 height 6
checkbox input "true"
click at [178, 219] on p "Alphabet Knowledge" at bounding box center [184, 219] width 71 height 6
click at [136, 219] on input "Alphabet Knowledge" at bounding box center [133, 219] width 6 height 6
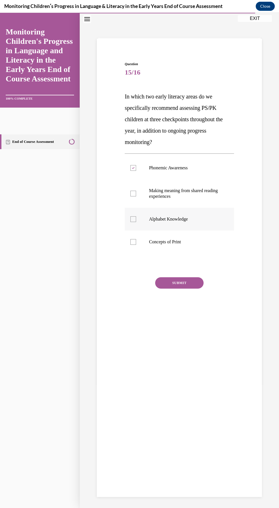
checkbox input "true"
click at [187, 279] on button "SUBMIT" at bounding box center [179, 282] width 48 height 11
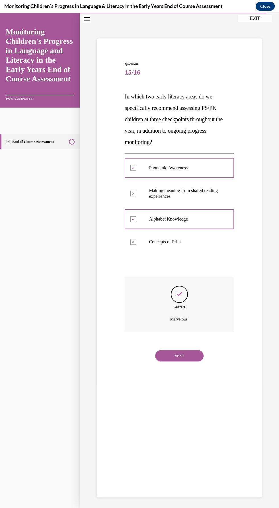
click at [178, 355] on button "NEXT" at bounding box center [179, 355] width 48 height 11
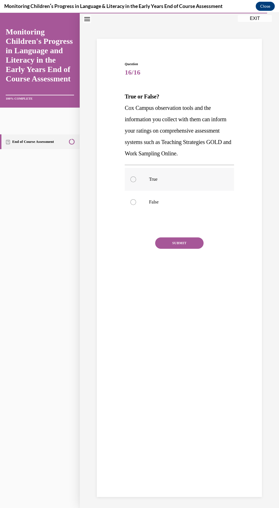
click at [135, 182] on div at bounding box center [133, 179] width 6 height 6
click at [135, 182] on input "True" at bounding box center [133, 179] width 6 height 6
radio input "true"
click at [188, 249] on button "SUBMIT" at bounding box center [179, 242] width 48 height 11
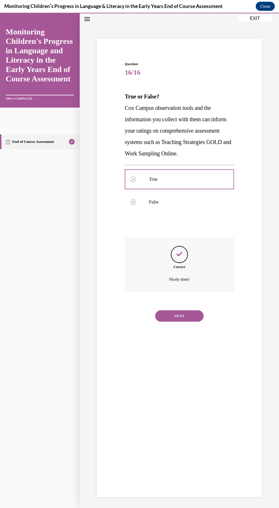
click at [188, 322] on button "NEXT" at bounding box center [179, 315] width 48 height 11
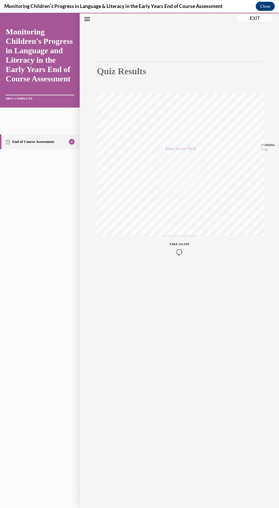
click at [252, 22] on button "EXIT" at bounding box center [255, 18] width 34 height 7
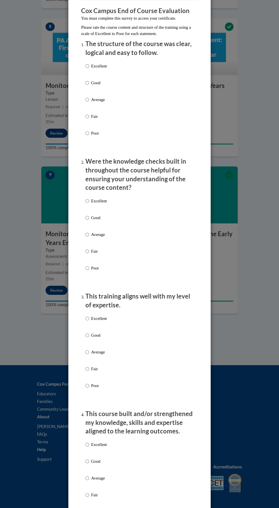
scroll to position [0, 0]
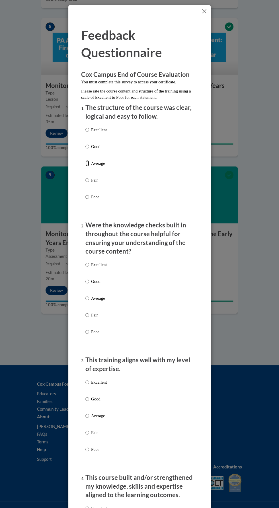
click at [87, 165] on input "Average" at bounding box center [87, 163] width 4 height 6
radio input "true"
click at [87, 298] on input "Average" at bounding box center [87, 298] width 4 height 6
radio input "true"
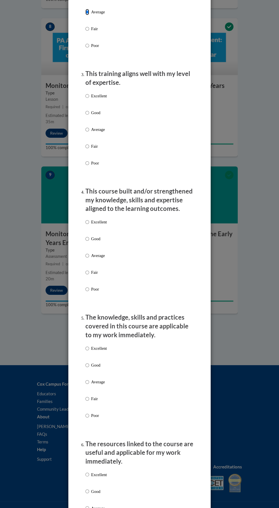
scroll to position [286, 0]
click at [87, 129] on input "Average" at bounding box center [87, 129] width 4 height 6
radio input "true"
click at [87, 256] on input "Average" at bounding box center [87, 255] width 4 height 6
radio input "true"
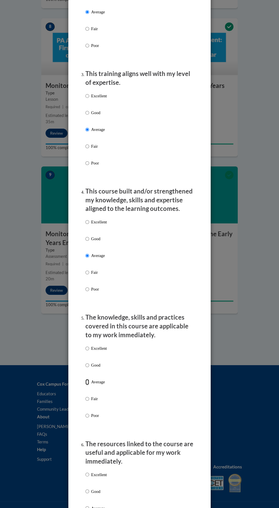
click at [88, 383] on input "Average" at bounding box center [87, 382] width 4 height 6
radio input "true"
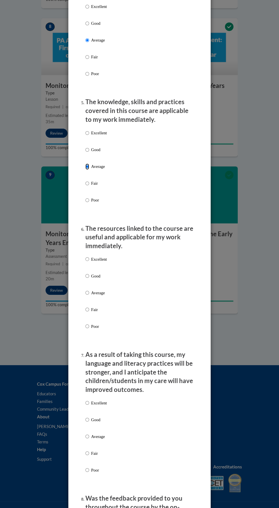
scroll to position [499, 0]
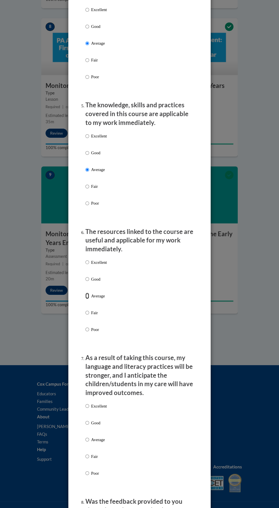
click at [87, 294] on input "Average" at bounding box center [87, 296] width 4 height 6
radio input "true"
click at [87, 440] on input "Average" at bounding box center [87, 439] width 4 height 6
radio input "true"
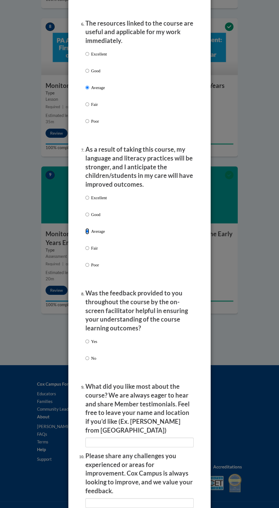
scroll to position [723, 0]
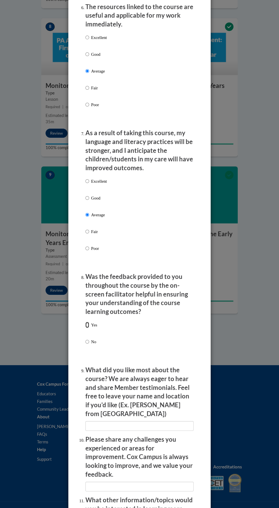
click at [87, 326] on input "Yes" at bounding box center [87, 325] width 4 height 6
radio input "true"
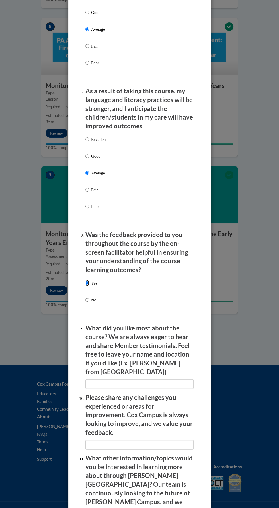
scroll to position [807, 0]
